Goal: Task Accomplishment & Management: Manage account settings

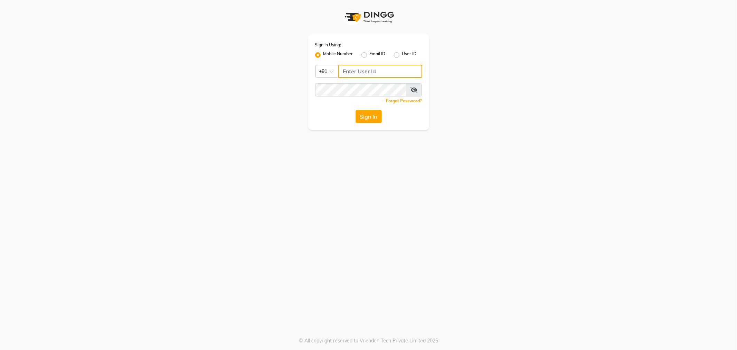
click at [354, 68] on input "Username" at bounding box center [380, 71] width 84 height 13
type input "9845409552"
click at [360, 117] on button "Sign In" at bounding box center [369, 116] width 26 height 13
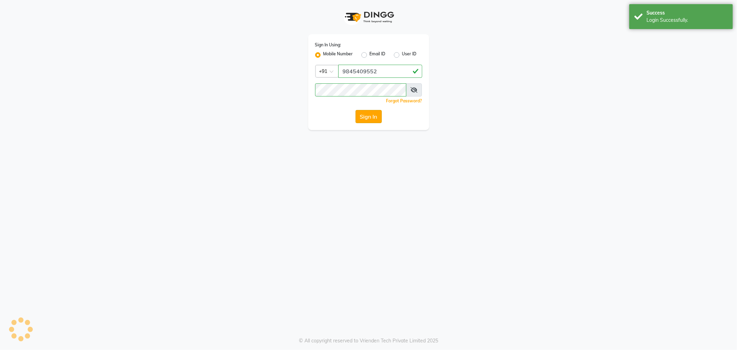
select select "100"
